Goal: Task Accomplishment & Management: Manage account settings

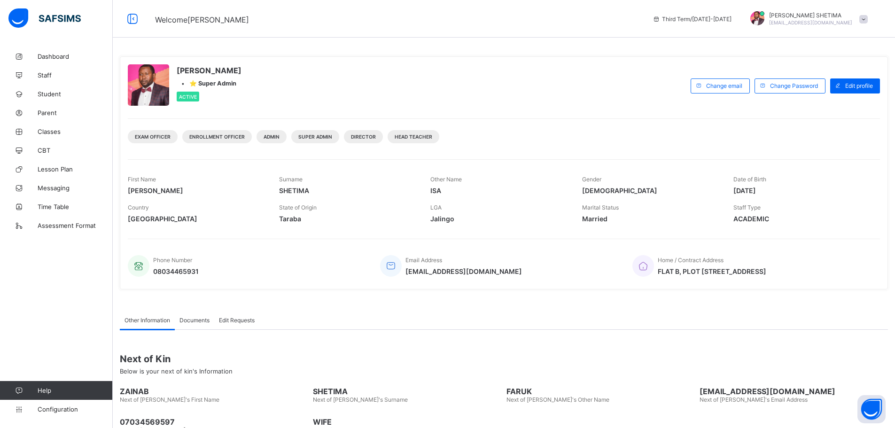
click at [827, 18] on span "[PERSON_NAME]" at bounding box center [810, 15] width 83 height 7
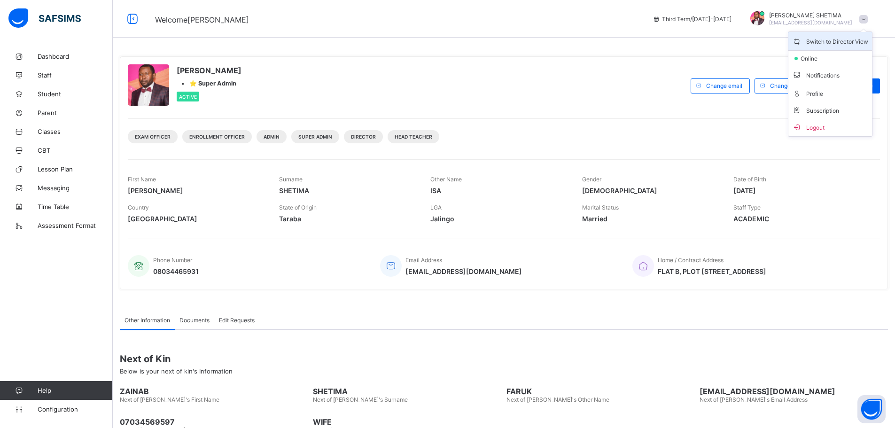
click at [833, 44] on span "Switch to Director View" at bounding box center [830, 41] width 76 height 11
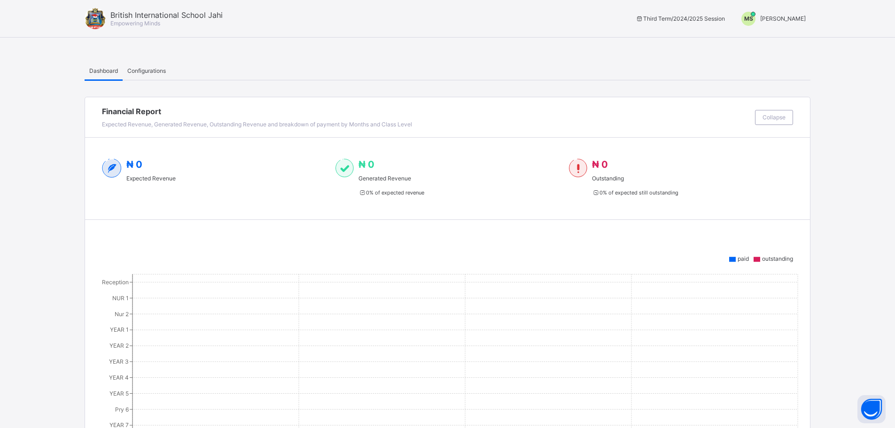
click at [785, 20] on span "MAHMUD SHETIMA" at bounding box center [783, 18] width 46 height 7
click at [767, 40] on span "Switch to Admin View" at bounding box center [769, 40] width 71 height 11
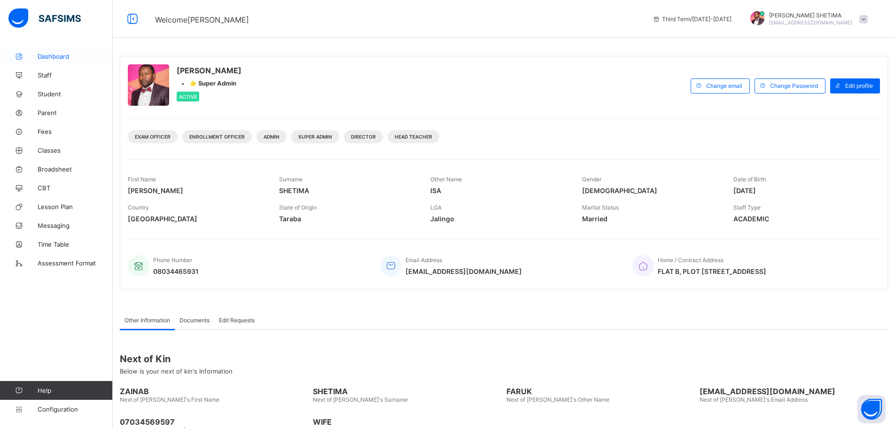
click at [52, 55] on span "Dashboard" at bounding box center [75, 57] width 75 height 8
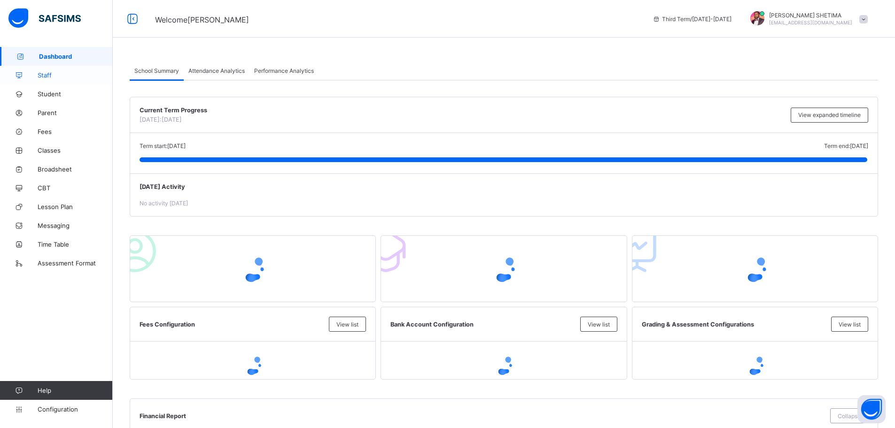
click at [46, 72] on span "Staff" at bounding box center [75, 75] width 75 height 8
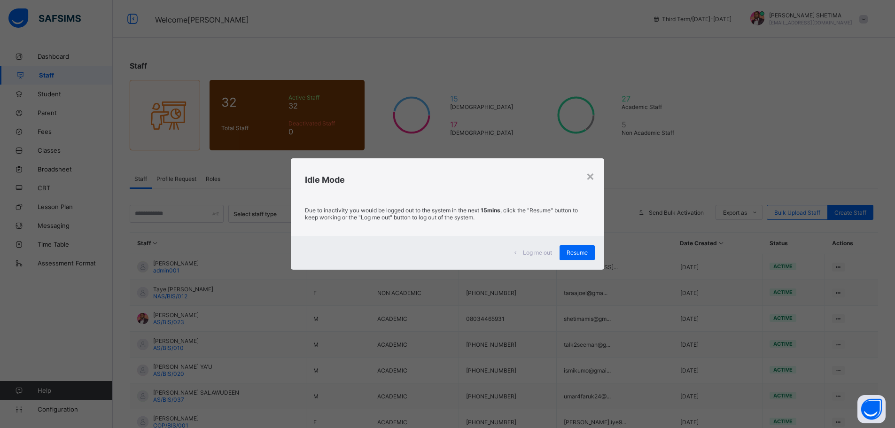
click at [574, 251] on span "Resume" at bounding box center [576, 252] width 21 height 7
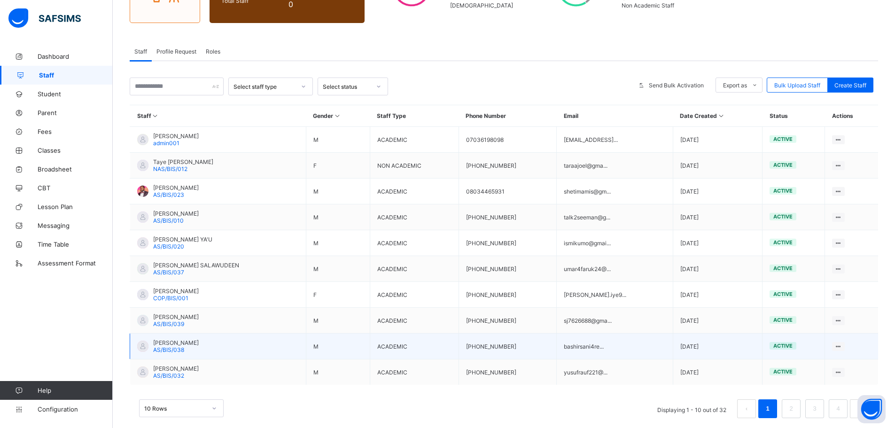
scroll to position [141, 0]
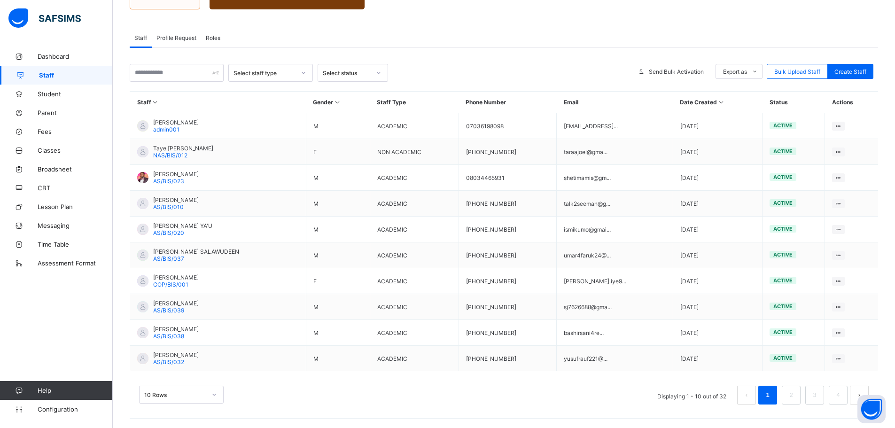
click at [216, 393] on div "10 Rows" at bounding box center [181, 395] width 85 height 18
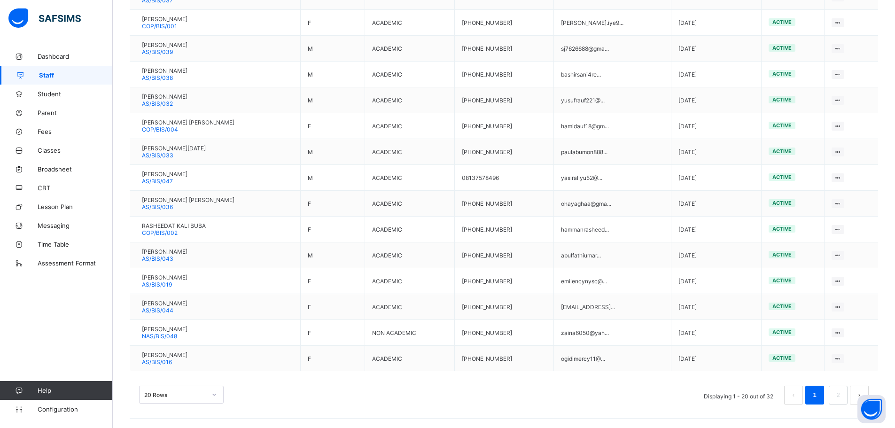
scroll to position [423, 0]
click at [215, 393] on div "20 Rows" at bounding box center [181, 395] width 85 height 18
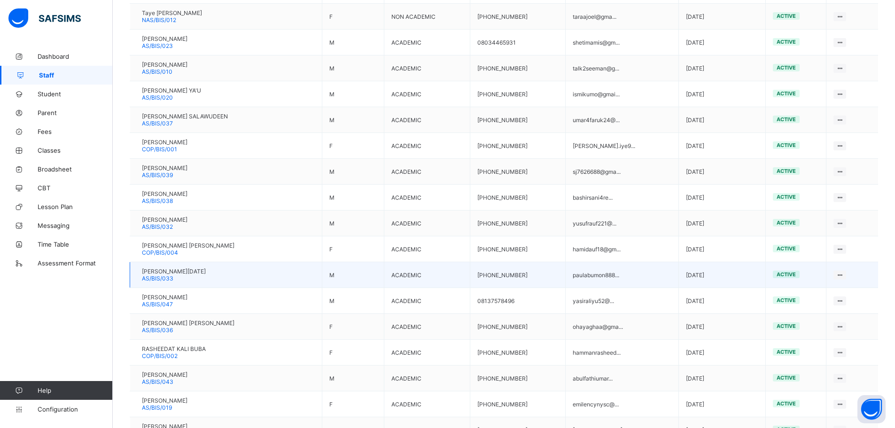
scroll to position [282, 0]
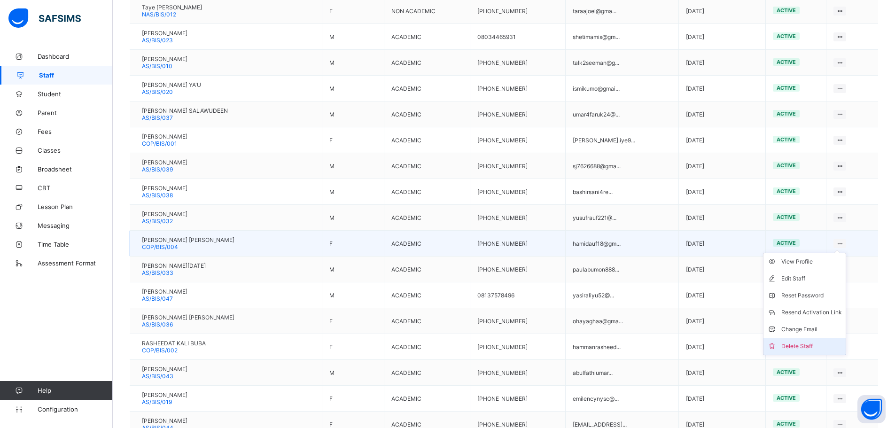
click at [798, 344] on div "Delete Staff" at bounding box center [811, 345] width 61 height 9
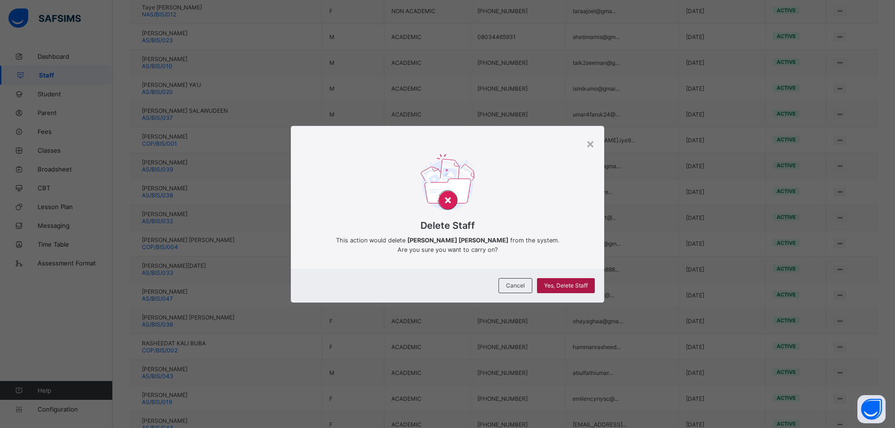
click at [574, 289] on div "Yes, Delete Staff" at bounding box center [566, 285] width 58 height 15
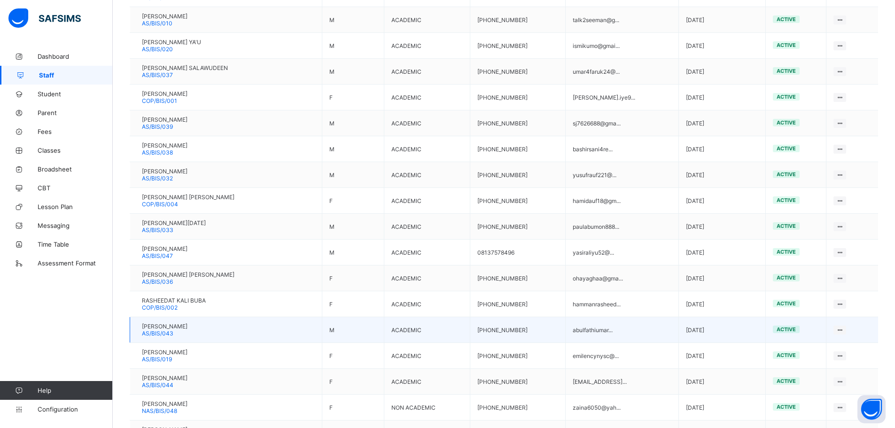
scroll to position [329, 0]
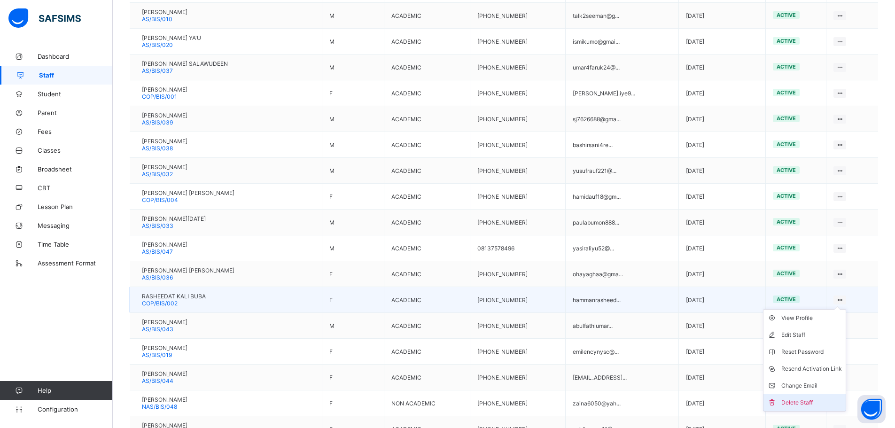
click at [807, 401] on div "Delete Staff" at bounding box center [811, 402] width 61 height 9
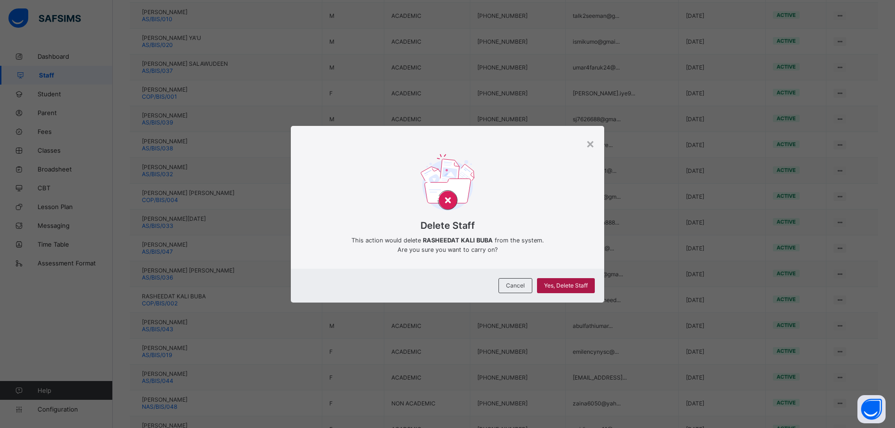
click at [586, 285] on span "Yes, Delete Staff" at bounding box center [566, 285] width 44 height 7
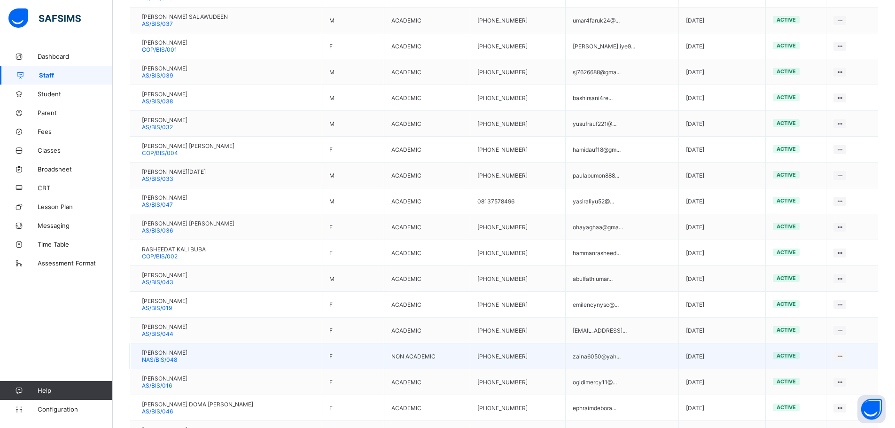
scroll to position [423, 0]
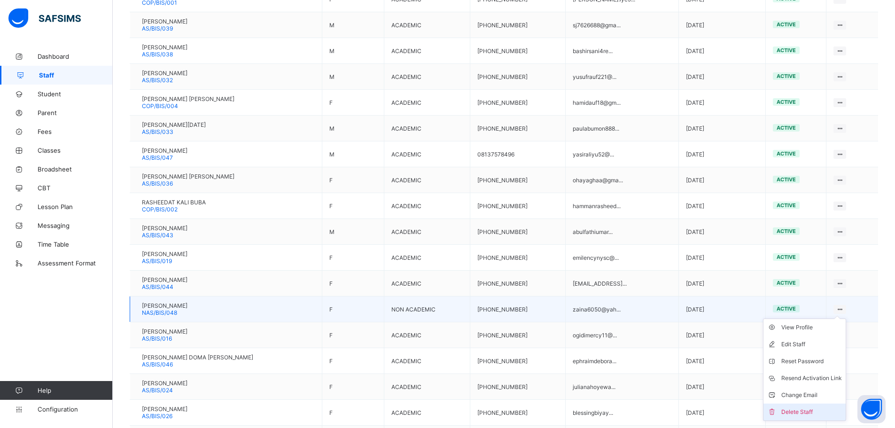
click at [799, 409] on div "Delete Staff" at bounding box center [811, 411] width 61 height 9
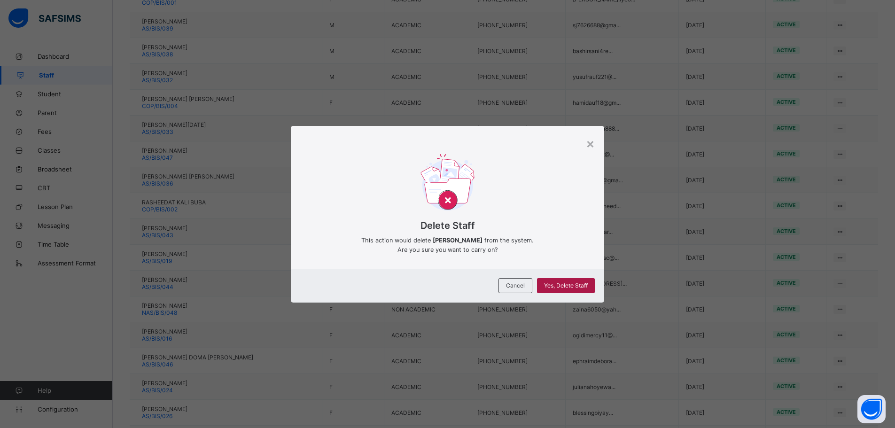
click at [581, 286] on span "Yes, Delete Staff" at bounding box center [566, 285] width 44 height 7
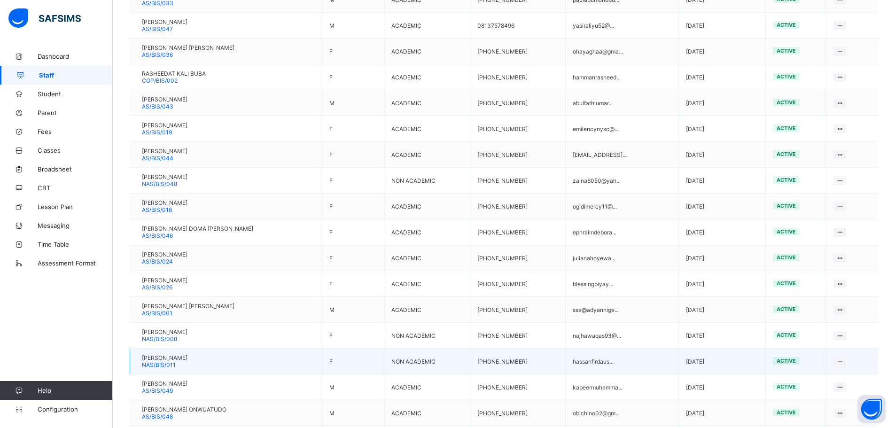
scroll to position [610, 0]
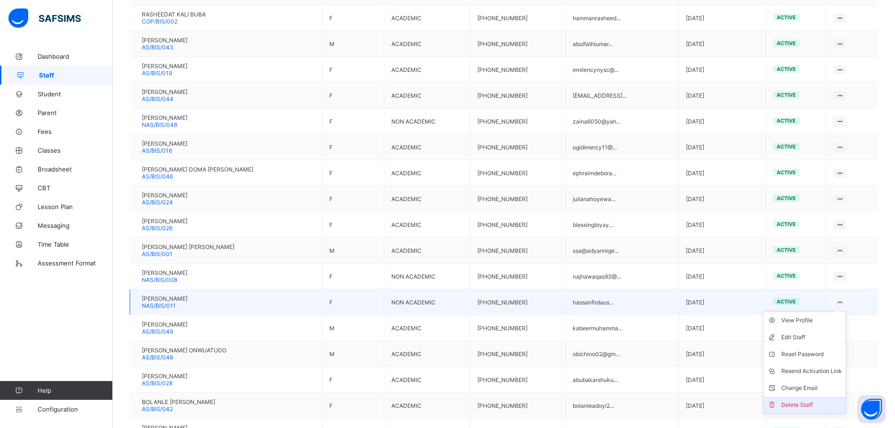
click at [793, 404] on div "Delete Staff" at bounding box center [811, 404] width 61 height 9
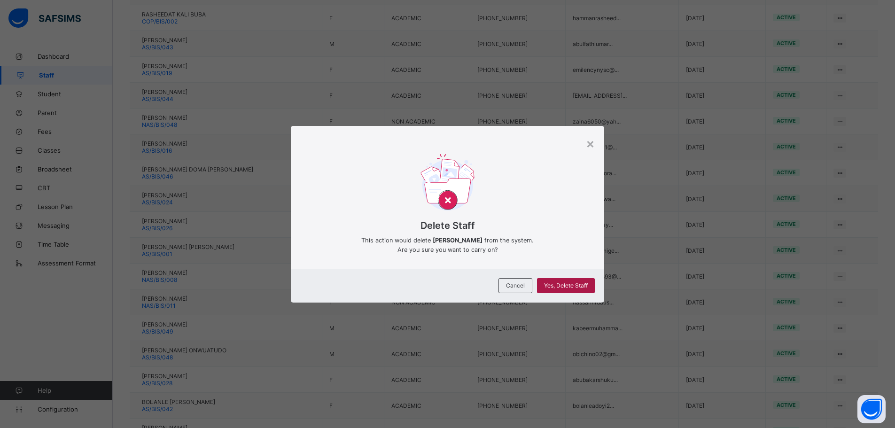
click at [579, 286] on span "Yes, Delete Staff" at bounding box center [566, 285] width 44 height 7
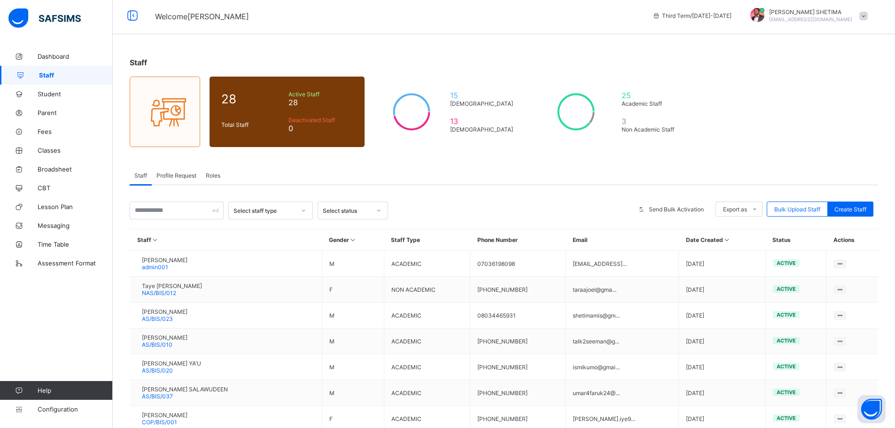
scroll to position [0, 0]
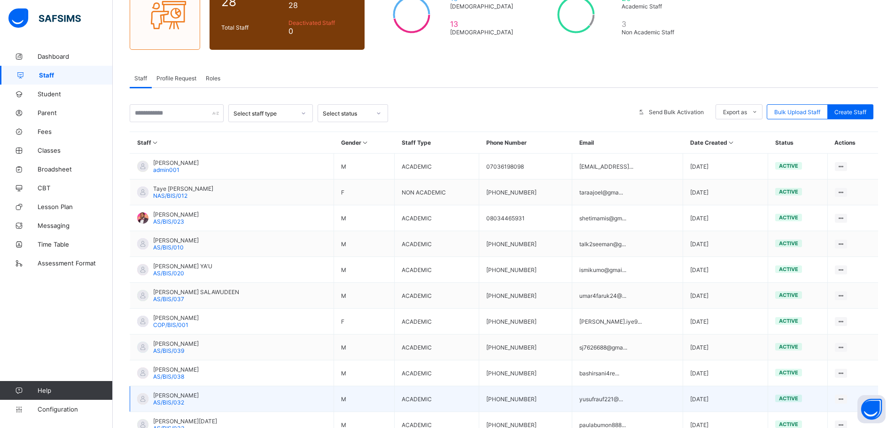
scroll to position [188, 0]
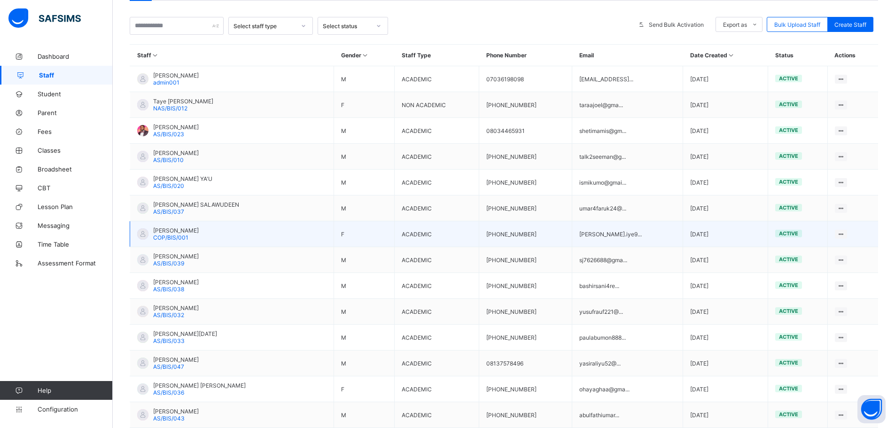
click at [233, 236] on td "[PERSON_NAME] COP/BIS/001" at bounding box center [232, 234] width 204 height 26
click at [186, 231] on span "[PERSON_NAME]" at bounding box center [176, 230] width 46 height 7
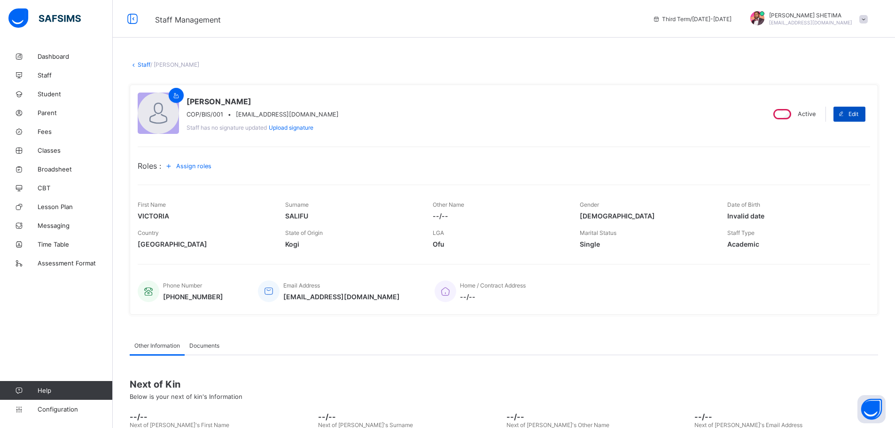
click at [844, 114] on icon at bounding box center [840, 114] width 7 height 6
select select "**"
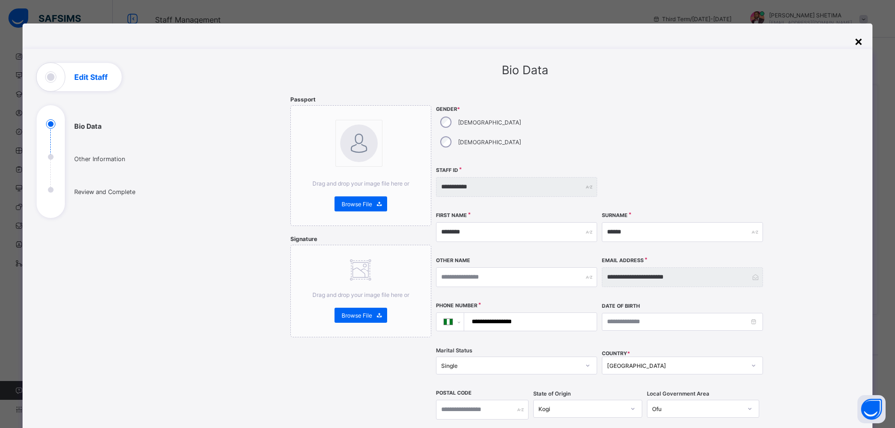
click at [861, 44] on div "×" at bounding box center [858, 41] width 9 height 16
